Goal: Transaction & Acquisition: Purchase product/service

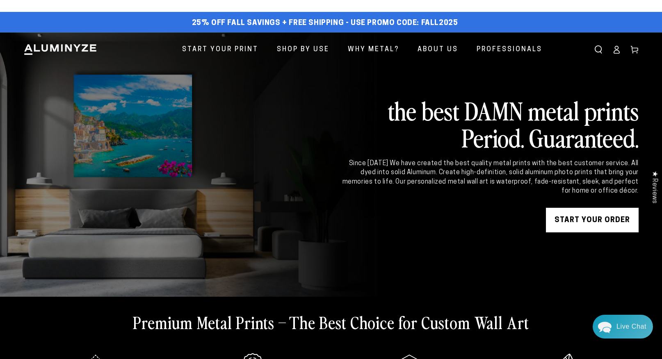
click at [616, 50] on icon at bounding box center [616, 51] width 5 height 3
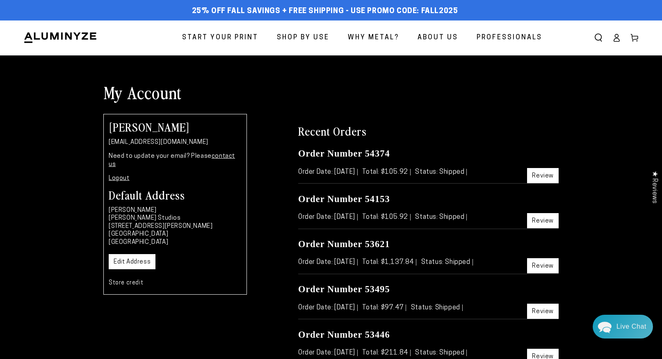
click at [551, 265] on link "Review" at bounding box center [543, 265] width 32 height 15
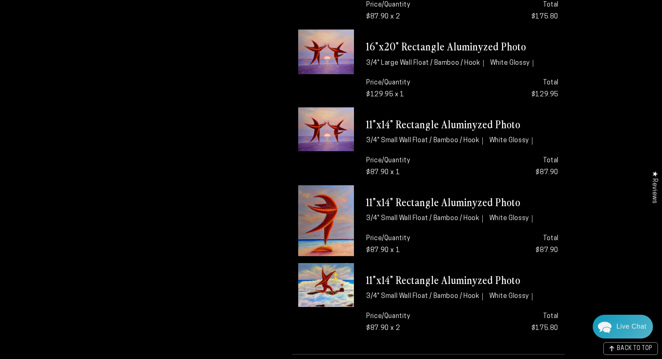
scroll to position [966, 0]
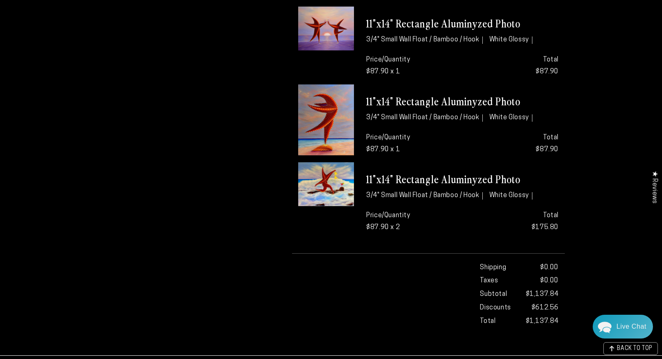
click at [329, 183] on img at bounding box center [326, 184] width 56 height 44
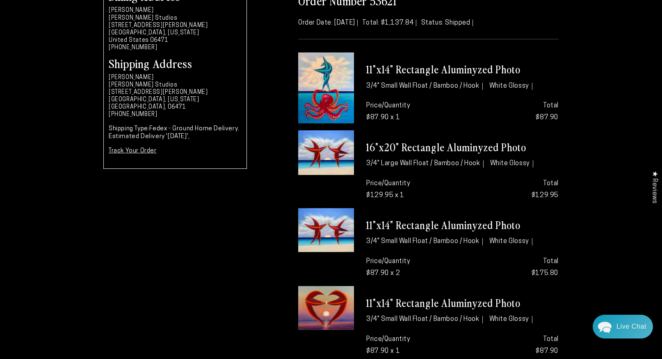
scroll to position [0, 0]
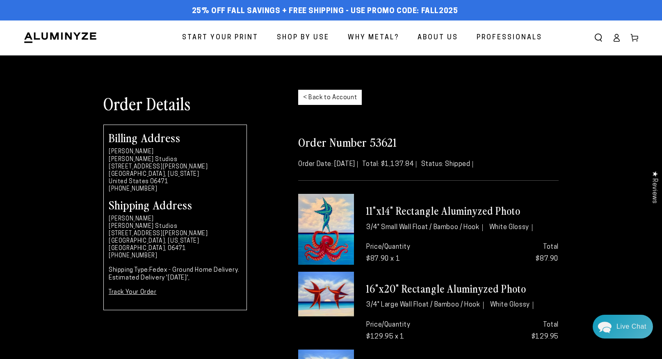
click at [242, 38] on span "Start Your Print" at bounding box center [220, 38] width 76 height 12
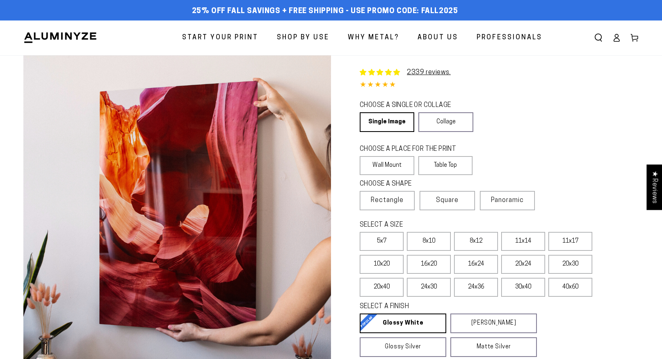
select select "**********"
click at [431, 261] on label "16x20" at bounding box center [429, 264] width 44 height 19
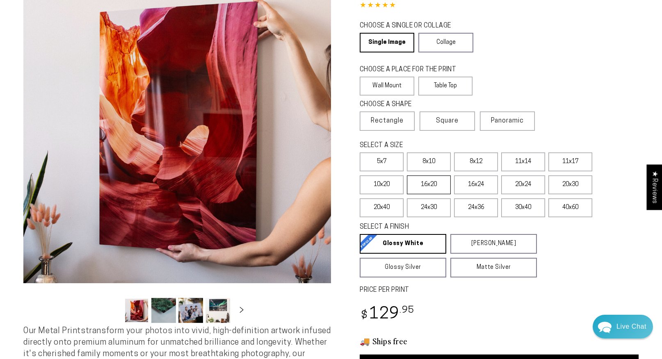
scroll to position [174, 0]
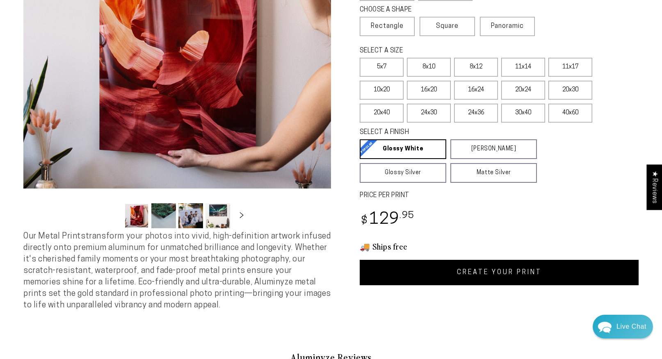
click at [478, 273] on link "CREATE YOUR PRINT" at bounding box center [498, 272] width 279 height 25
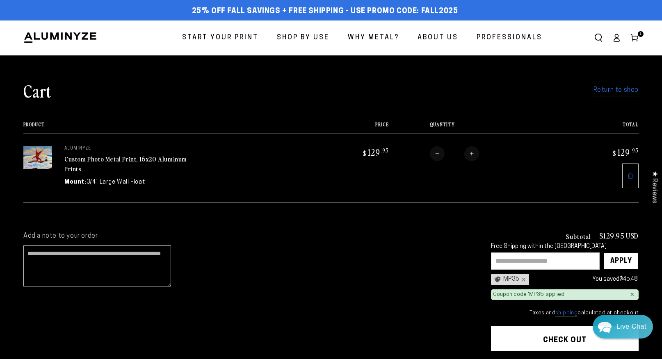
click at [516, 260] on input "text" at bounding box center [545, 261] width 109 height 17
type input "****"
click at [625, 257] on div "Apply" at bounding box center [621, 261] width 22 height 16
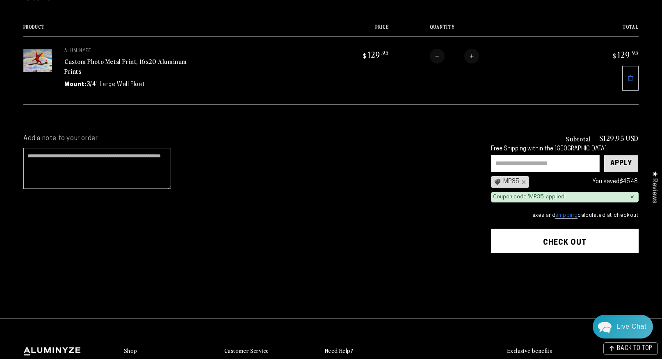
scroll to position [98, 0]
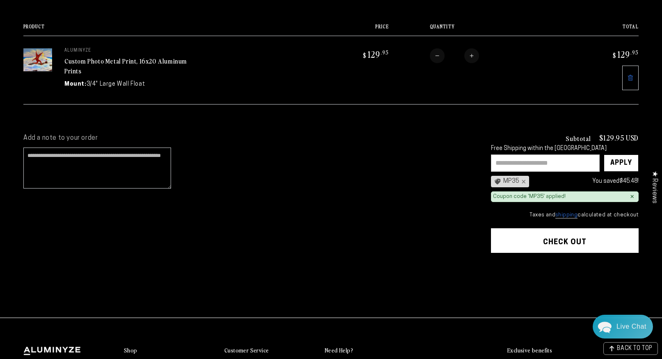
click at [581, 243] on button "Check out" at bounding box center [565, 240] width 148 height 25
